Goal: Task Accomplishment & Management: Use online tool/utility

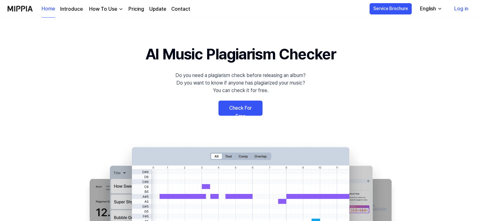
click at [247, 109] on link "Check For Free" at bounding box center [240, 108] width 44 height 15
click at [247, 105] on link "Check For Free" at bounding box center [240, 108] width 44 height 15
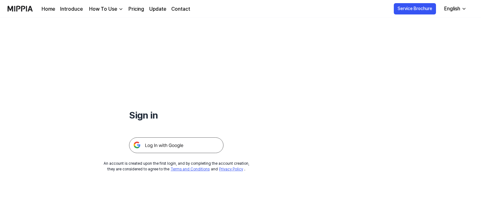
click at [181, 144] on img at bounding box center [176, 145] width 94 height 16
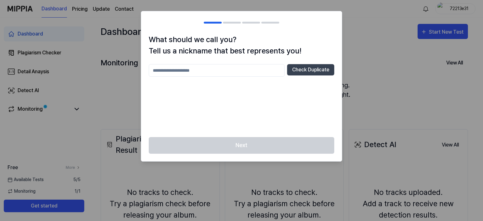
click at [253, 126] on div "Check Duplicate" at bounding box center [242, 96] width 186 height 65
click at [242, 73] on input "text" at bounding box center [217, 70] width 136 height 13
type input "*******"
click at [304, 67] on button "Check Duplicate" at bounding box center [310, 69] width 47 height 11
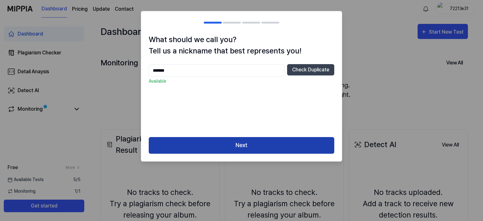
click at [249, 147] on button "Next" at bounding box center [242, 145] width 186 height 17
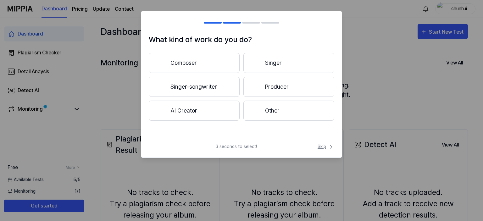
click at [327, 146] on span "Skip" at bounding box center [326, 146] width 17 height 7
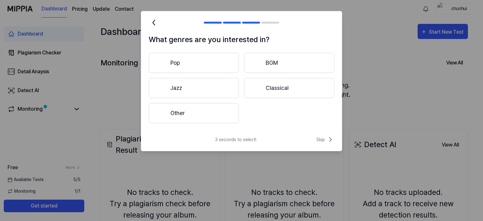
click at [327, 145] on div "3 seconds to select! Skip" at bounding box center [241, 143] width 201 height 15
click at [325, 141] on span "Skip" at bounding box center [325, 140] width 18 height 8
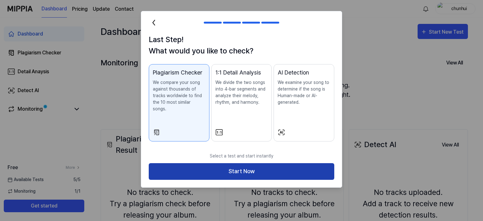
click at [313, 163] on button "Start Now" at bounding box center [242, 171] width 186 height 17
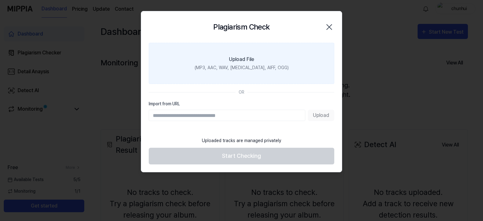
click at [280, 59] on label "Upload File (MP3, AAC, WAV, [MEDICAL_DATA], AIFF, OGG)" at bounding box center [242, 63] width 186 height 41
click at [0, 0] on input "Upload File (MP3, AAC, WAV, [MEDICAL_DATA], AIFF, OGG)" at bounding box center [0, 0] width 0 height 0
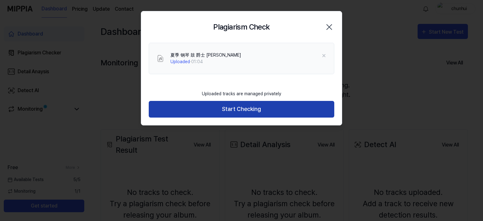
click at [280, 109] on button "Start Checking" at bounding box center [242, 109] width 186 height 17
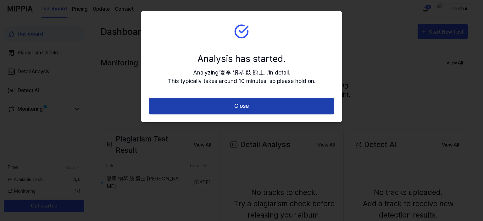
click at [236, 107] on button "Close" at bounding box center [242, 106] width 186 height 17
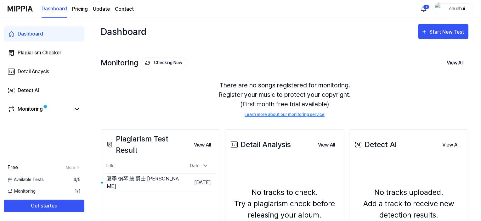
scroll to position [81, 0]
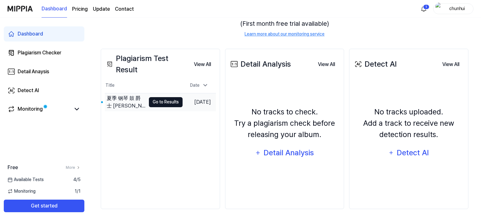
click at [157, 102] on button "Go to Results" at bounding box center [166, 102] width 34 height 10
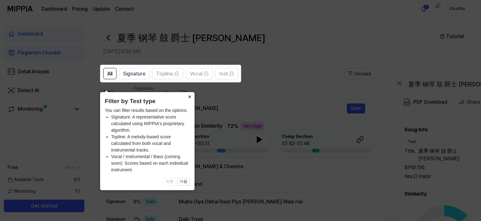
click at [188, 92] on button "×" at bounding box center [189, 96] width 10 height 9
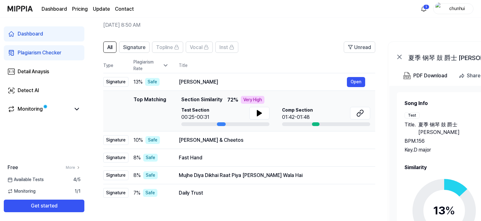
scroll to position [28, 0]
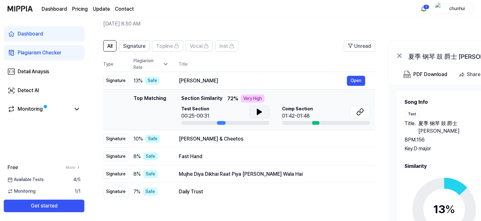
click at [256, 116] on button at bounding box center [259, 112] width 20 height 13
drag, startPoint x: 176, startPoint y: 80, endPoint x: 277, endPoint y: 36, distance: 110.1
click at [277, 35] on div "All Signature Topline Vocal Inst Unread All Signature Topline Vocal Inst Type P…" at bounding box center [341, 161] width 507 height 255
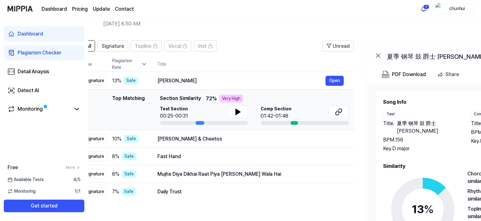
drag, startPoint x: 222, startPoint y: 124, endPoint x: 201, endPoint y: 122, distance: 21.5
click at [201, 122] on div at bounding box center [199, 123] width 9 height 4
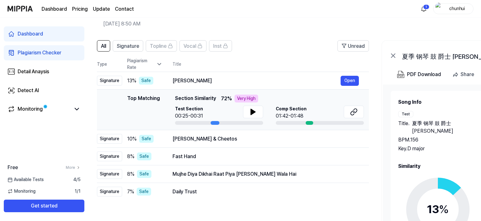
drag, startPoint x: 199, startPoint y: 122, endPoint x: 214, endPoint y: 124, distance: 15.6
click at [214, 124] on div at bounding box center [214, 123] width 9 height 4
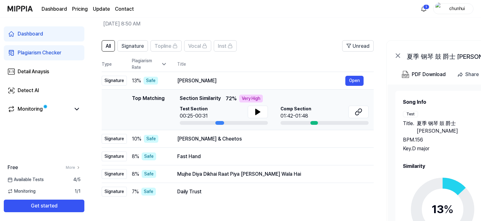
scroll to position [0, 0]
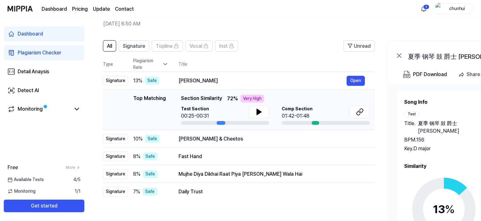
drag, startPoint x: 214, startPoint y: 124, endPoint x: 220, endPoint y: 124, distance: 6.0
click at [220, 124] on div at bounding box center [220, 123] width 9 height 4
click at [188, 122] on div at bounding box center [225, 123] width 88 height 4
click at [355, 140] on button "Open" at bounding box center [355, 139] width 18 height 10
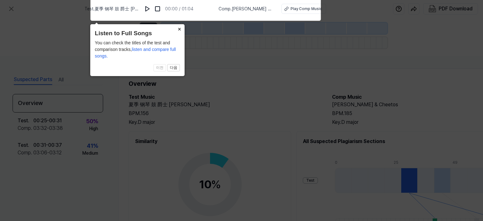
click at [180, 27] on button "×" at bounding box center [180, 28] width 10 height 9
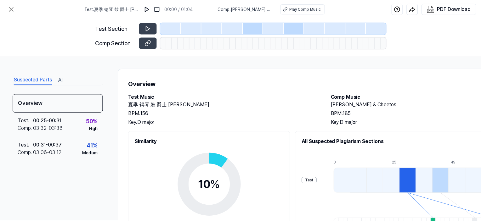
scroll to position [28, 0]
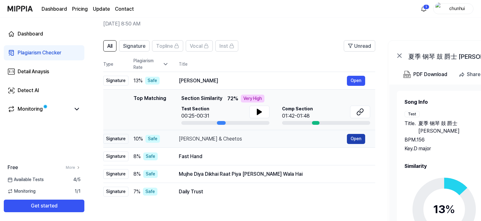
click at [357, 138] on button "Open" at bounding box center [356, 139] width 18 height 10
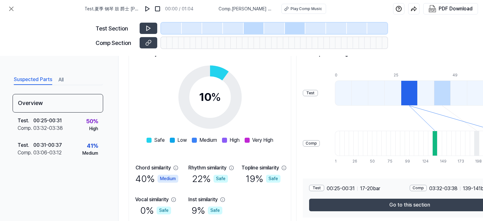
scroll to position [94, 0]
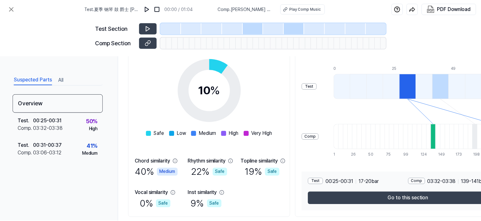
scroll to position [28, 0]
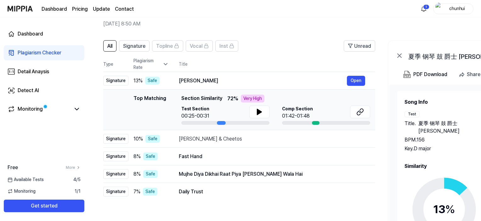
click at [167, 64] on icon at bounding box center [165, 64] width 6 height 6
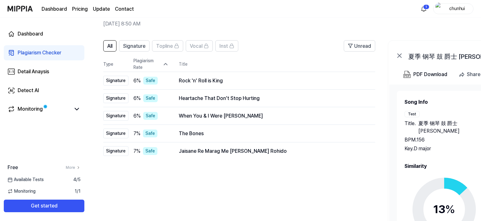
click at [166, 64] on icon at bounding box center [165, 65] width 3 height 2
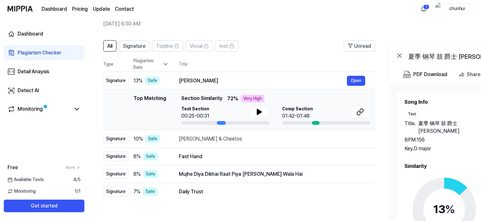
click at [166, 64] on icon at bounding box center [165, 64] width 6 height 6
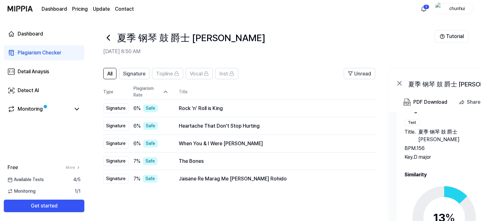
scroll to position [96, 0]
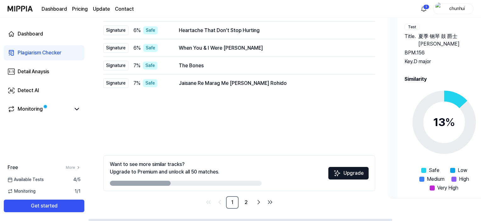
click at [453, 96] on circle at bounding box center [443, 122] width 53 height 53
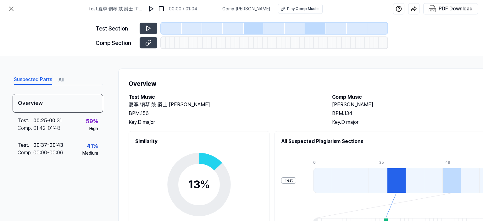
click at [226, 162] on circle at bounding box center [199, 185] width 53 height 53
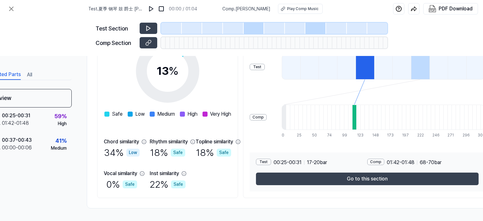
scroll to position [116, 65]
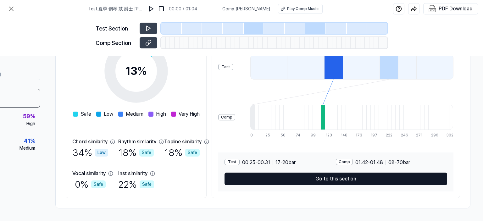
click at [353, 176] on button "Go to this section" at bounding box center [336, 179] width 223 height 13
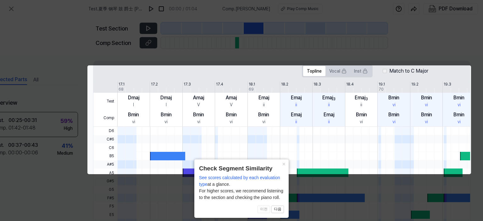
scroll to position [0, 28]
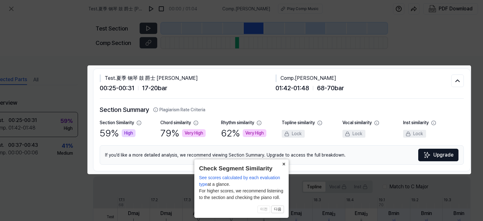
click at [285, 159] on button "×" at bounding box center [284, 163] width 10 height 9
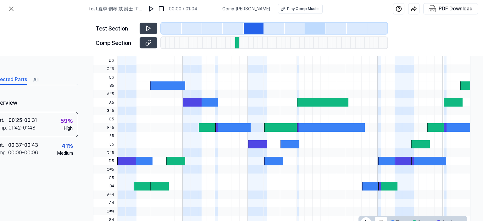
scroll to position [189, 28]
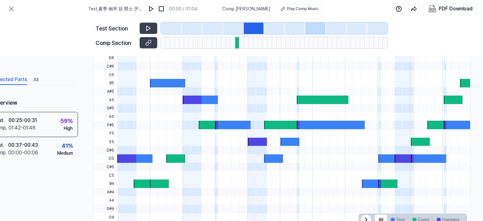
click at [130, 157] on div at bounding box center [126, 158] width 19 height 8
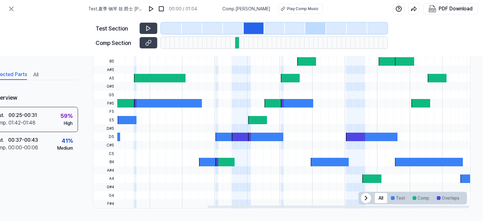
scroll to position [0, 166]
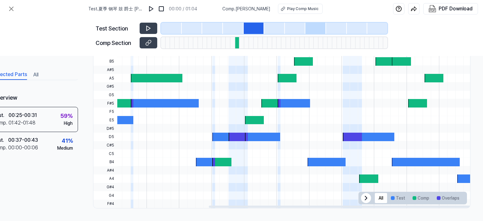
drag, startPoint x: 323, startPoint y: 205, endPoint x: 444, endPoint y: 207, distance: 120.5
click at [444, 207] on div at bounding box center [340, 207] width 262 height 2
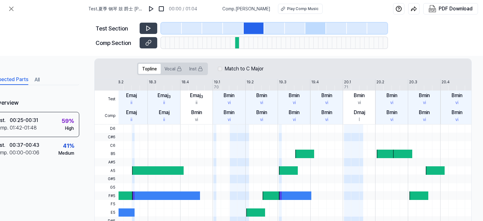
scroll to position [118, 0]
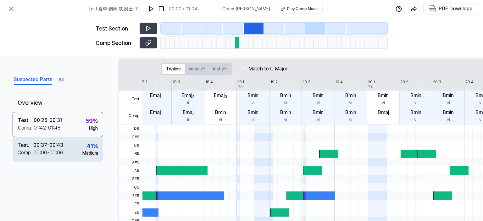
click at [78, 148] on div "Test . 00:37 - 00:43 Comp . 00:00 - 00:06 41 % Medium" at bounding box center [58, 149] width 91 height 25
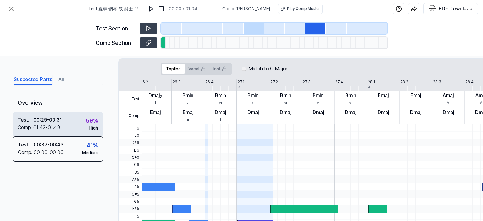
click at [81, 128] on div "Test . 00:25 - 00:31 Comp . 01:42 - 01:48 59 % High" at bounding box center [58, 124] width 91 height 25
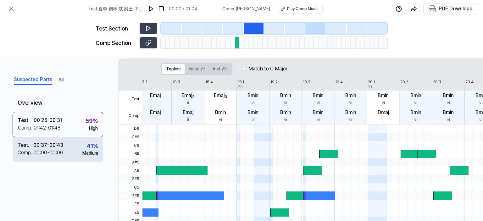
click at [74, 148] on div "Test . 00:37 - 00:43 Comp . 00:00 - 00:06 41 % Medium" at bounding box center [58, 149] width 91 height 25
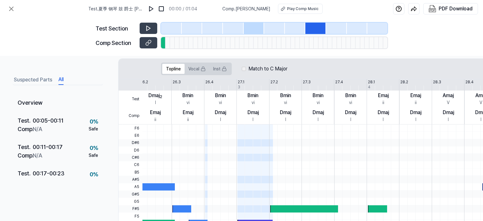
click at [59, 79] on button "All" at bounding box center [61, 80] width 5 height 10
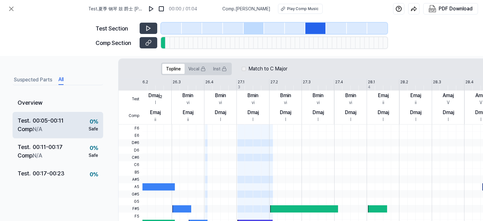
click at [49, 124] on div "00:05 - 00:11" at bounding box center [48, 120] width 31 height 8
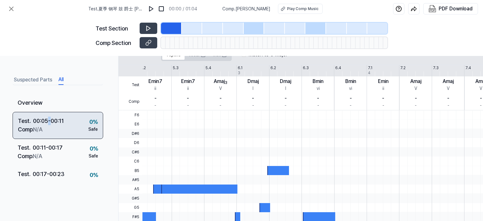
scroll to position [103, 0]
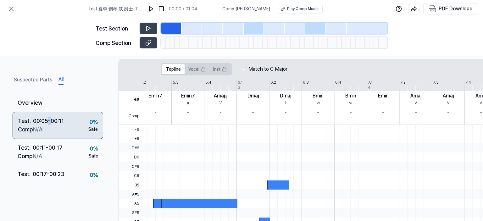
click at [49, 124] on div "00:05 - 00:11" at bounding box center [48, 121] width 31 height 8
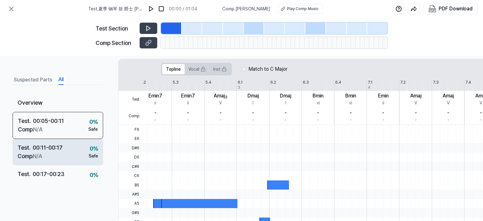
click at [60, 147] on div "00:11 - 00:17" at bounding box center [48, 147] width 30 height 8
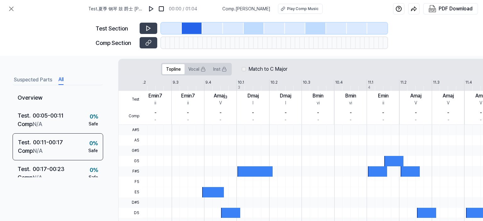
scroll to position [0, 0]
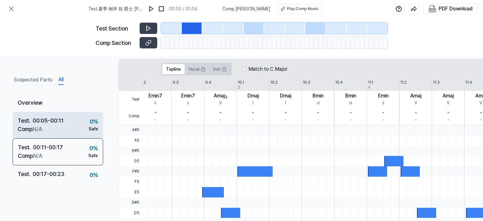
click at [74, 127] on div "Test . 00:05 - 00:11 Comp . N/A 0 % Safe" at bounding box center [58, 125] width 91 height 26
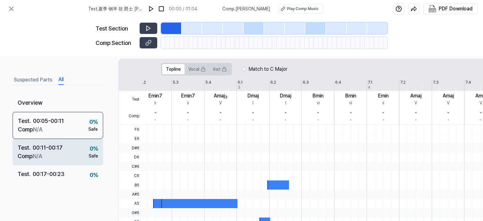
click at [69, 147] on div "Test . 00:11 - 00:17 Comp . N/A 0 % Safe" at bounding box center [58, 152] width 91 height 26
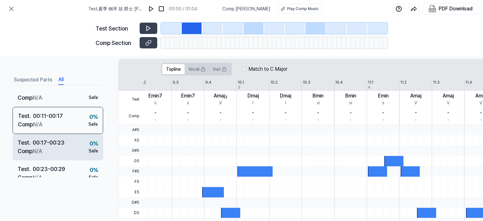
click at [69, 144] on div "Test . 00:17 - 00:23 Comp . N/A 0 % Safe" at bounding box center [58, 147] width 91 height 26
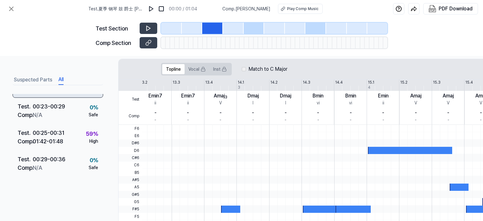
scroll to position [94, 0]
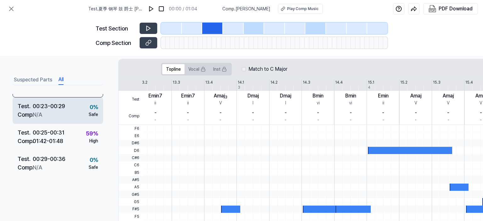
click at [75, 112] on div "Test . 00:23 - 00:29 Comp . N/A 0 % Safe" at bounding box center [58, 111] width 91 height 26
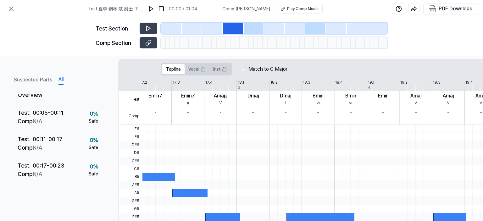
scroll to position [0, 0]
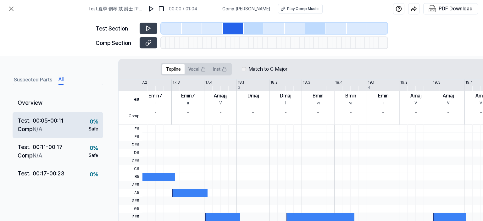
click at [65, 126] on div "Test . 00:05 - 00:11 Comp . N/A 0 % Safe" at bounding box center [58, 125] width 91 height 26
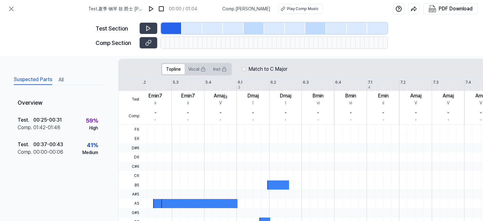
click at [35, 80] on button "Suspected Parts" at bounding box center [33, 80] width 38 height 10
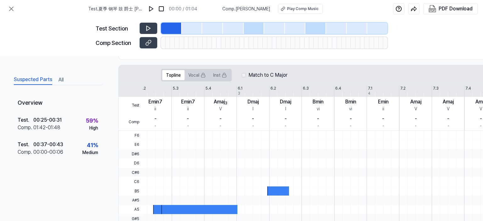
scroll to position [166, 0]
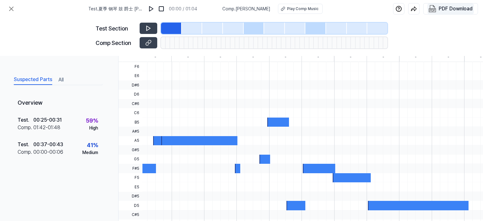
click at [462, 9] on div "PDF Download" at bounding box center [456, 9] width 34 height 8
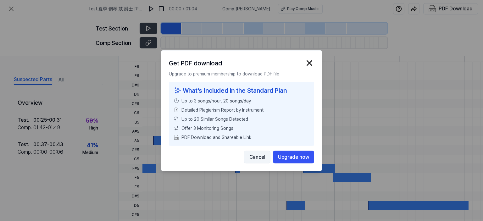
click at [262, 155] on button "Cancel" at bounding box center [257, 157] width 26 height 13
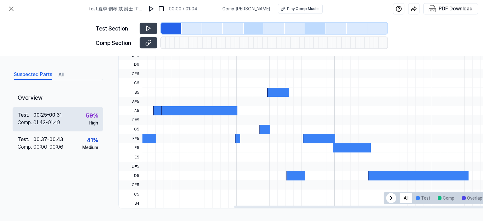
scroll to position [198, 0]
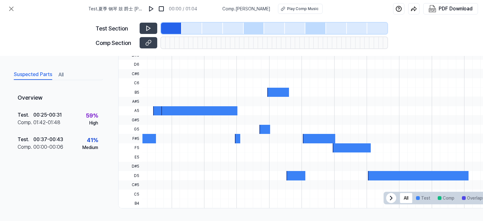
click at [19, 176] on div "Overview Test . 00:25 - 00:31 Comp . 01:42 - 01:48 59 % High Test . 00:37 - 00:…" at bounding box center [58, 135] width 91 height 93
click at [61, 76] on div "Suspected Parts All" at bounding box center [58, 75] width 91 height 12
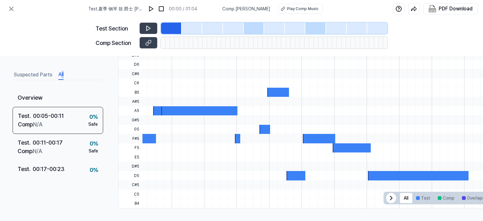
click at [61, 76] on button "All" at bounding box center [61, 75] width 5 height 10
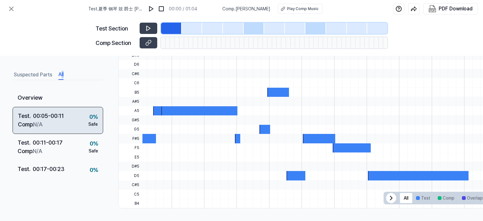
scroll to position [9, 0]
